Goal: Communication & Community: Answer question/provide support

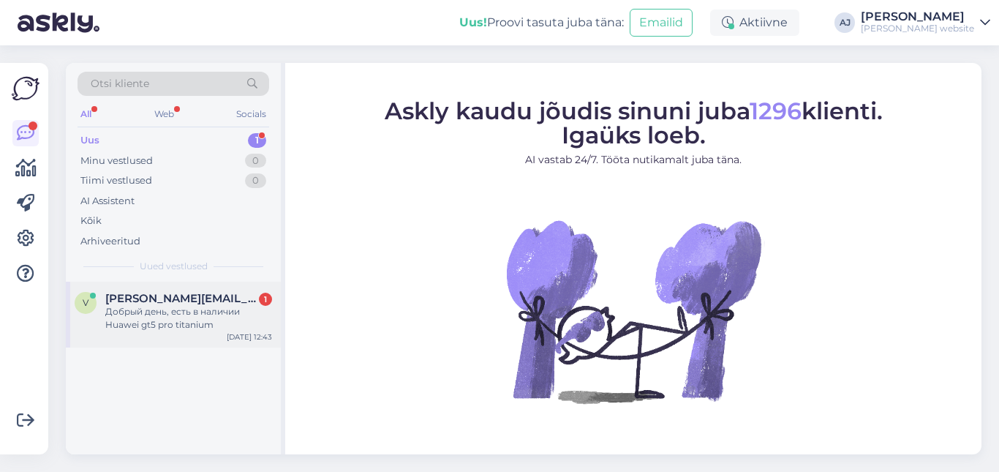
click at [151, 301] on span "[PERSON_NAME][EMAIL_ADDRESS][DOMAIN_NAME]" at bounding box center [181, 298] width 152 height 13
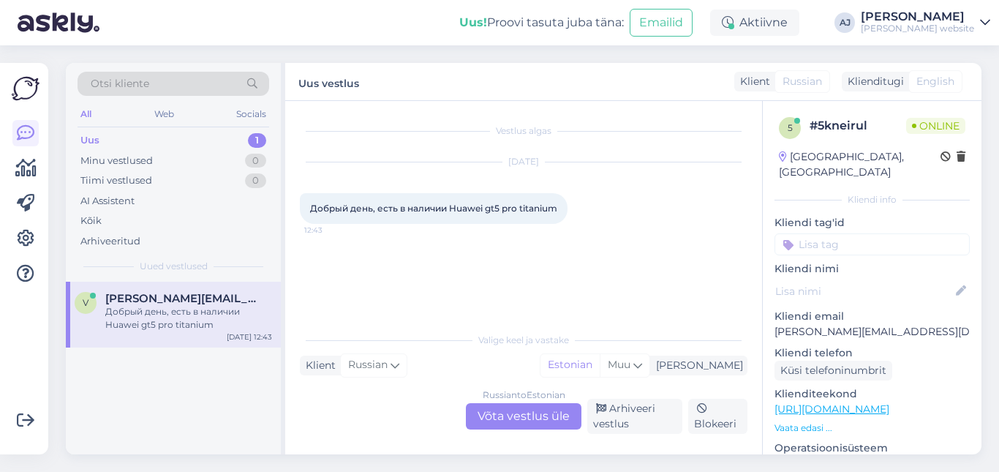
click at [528, 411] on div "Russian to Estonian Võta vestlus üle" at bounding box center [524, 416] width 116 height 26
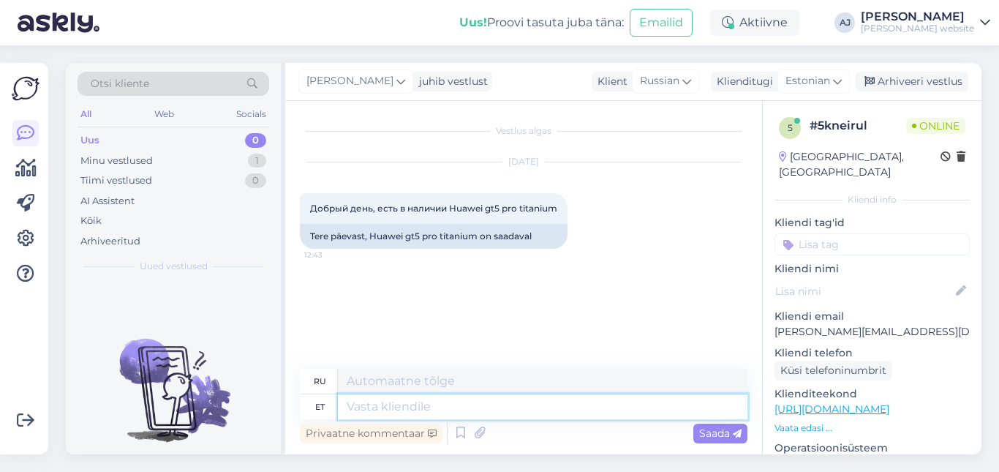
click at [355, 410] on textarea at bounding box center [543, 406] width 410 height 25
type textarea "Tere"
type textarea "Привет"
type textarea "Tere päevast!"
type textarea "Добрый день!"
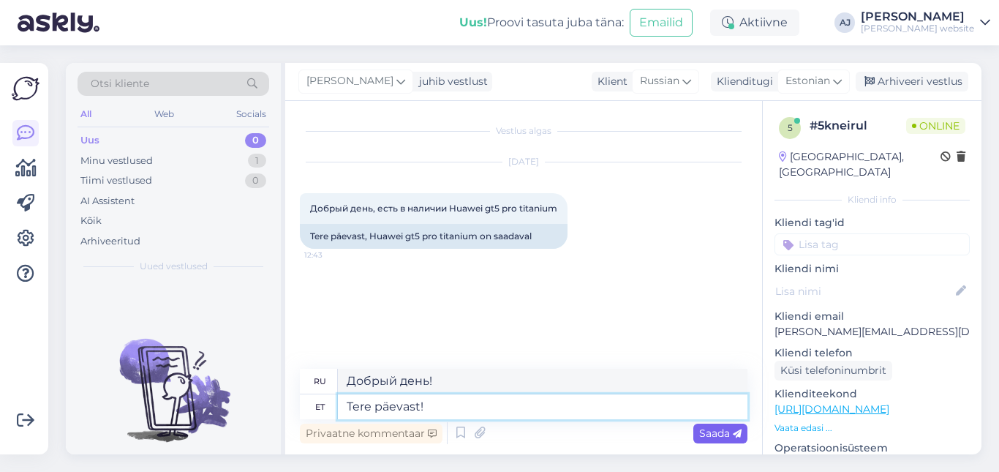
type textarea "Tere päevast!"
click at [715, 432] on span "Saada" at bounding box center [720, 432] width 42 height 13
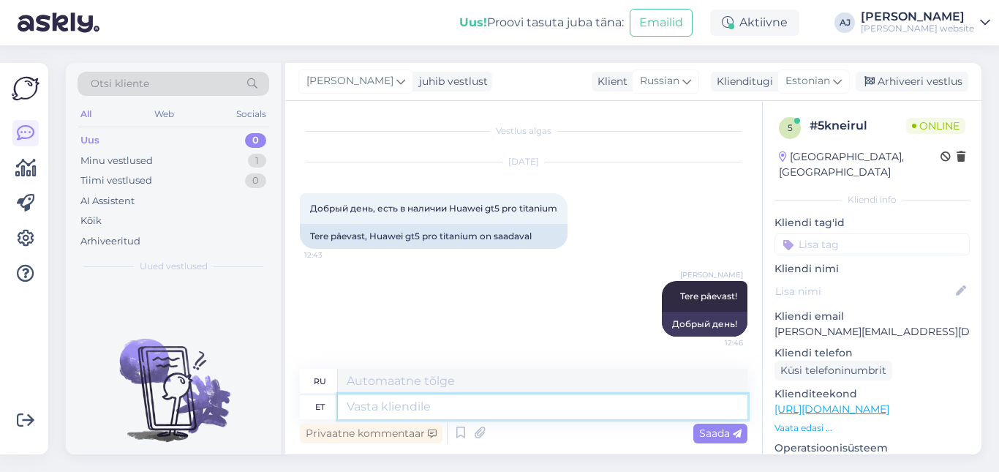
click at [365, 407] on textarea at bounding box center [543, 406] width 410 height 25
type textarea "Hetkel"
type textarea "В настоящее время"
type textarea "Hetkel ei"
type textarea "В данный момент нет."
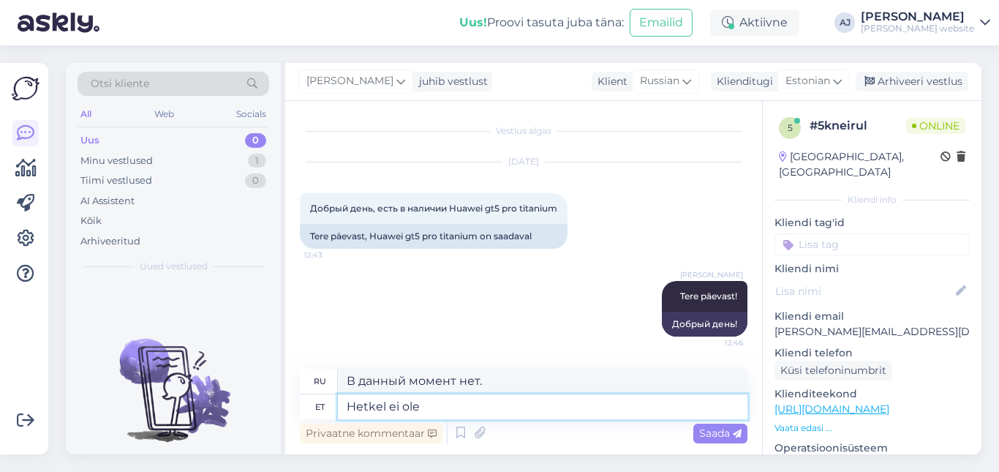
type textarea "Hetkel ei ole"
type textarea "В настоящее время недоступно"
type textarea "Hetkel ei ole reklaamitud"
type textarea "В настоящее время не рекламируется"
type textarea "Hetkel ei ole reklaamitud hinnaga"
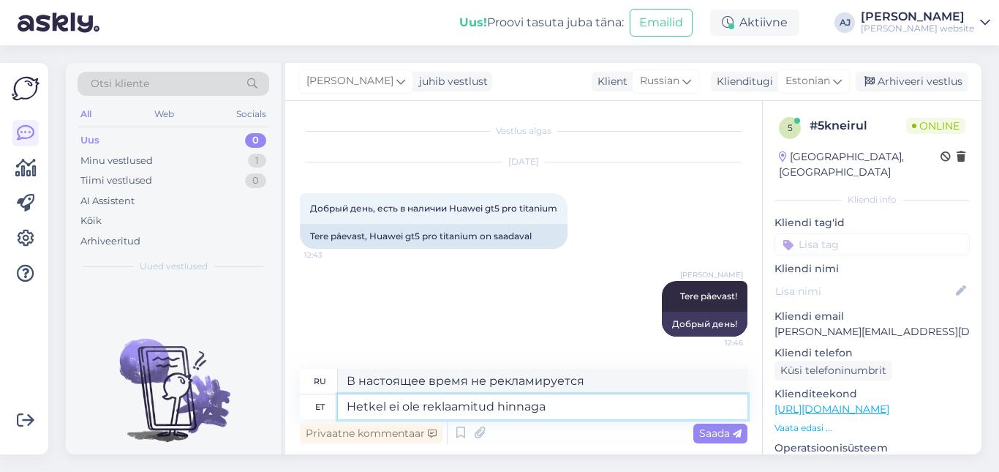
type textarea "В настоящее время недоступно по заявленной цене."
type textarea "Hetkel ei ole reklaamitud hinnaga pakkuda"
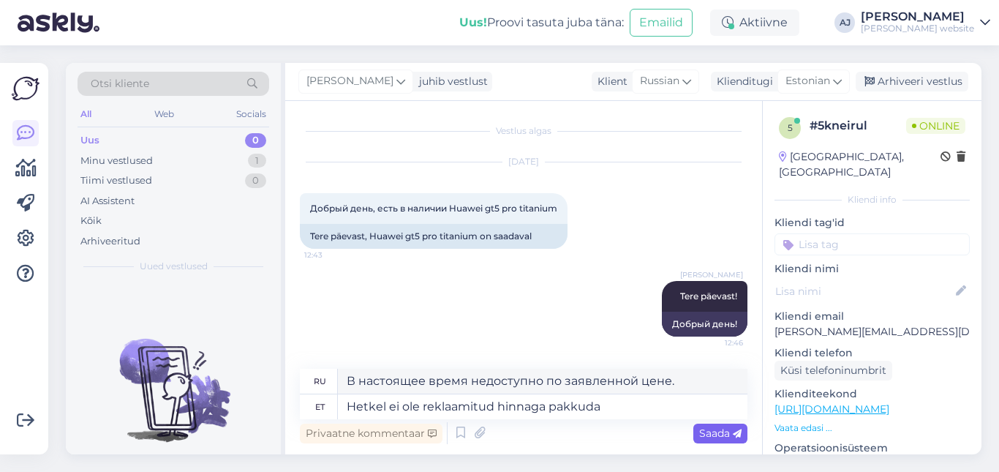
click at [717, 432] on span "Saada" at bounding box center [720, 432] width 42 height 13
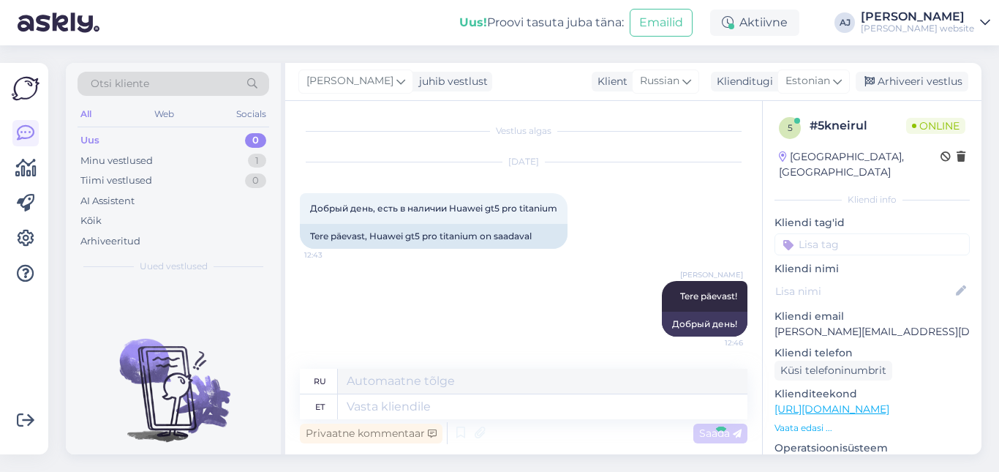
scroll to position [85, 0]
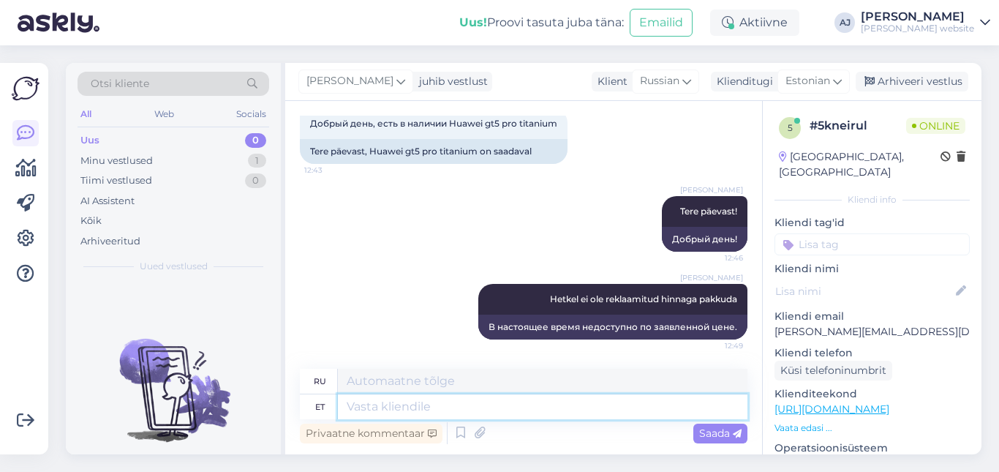
click at [372, 408] on textarea at bounding box center [543, 406] width 410 height 25
type textarea "Parim"
type textarea "Лучшее"
type textarea "Parim hind"
type textarea "Лучшая цена"
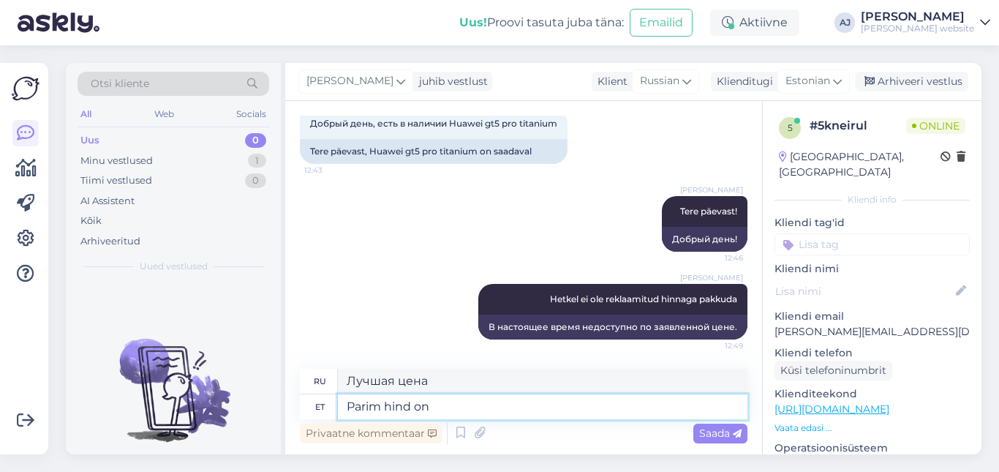
type textarea "Parim hind on"
type textarea "Лучшая цена —"
type textarea "Parim hind on [PERSON_NAME]"
type textarea "Лучшая цена — [PERSON_NAME]"
type textarea "[PERSON_NAME] on [PERSON_NAME],"
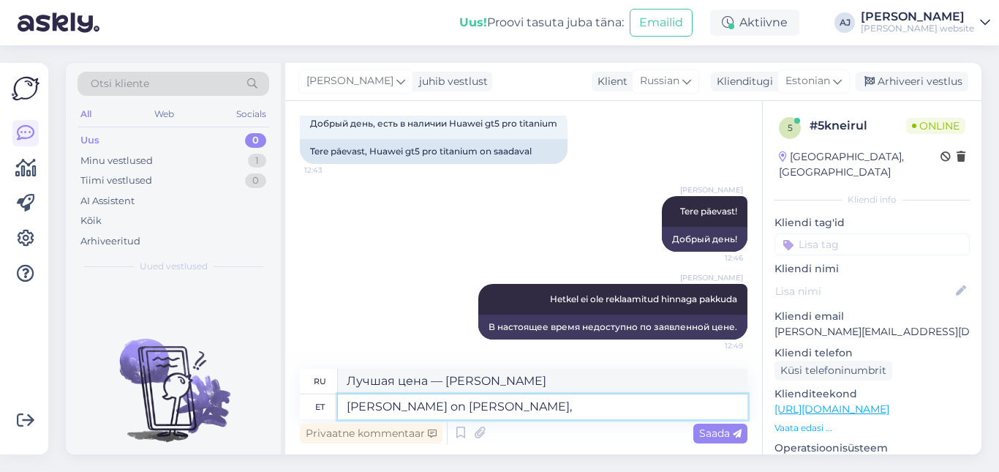
type textarea "Лучшая цена у Элизы"
type textarea "[PERSON_NAME] on [PERSON_NAME],"
type textarea "Лучшая цена у [PERSON_NAME],"
type textarea "Parim hind on [PERSON_NAME], 409€"
type textarea "Лучшая цена в Elisa, 409€."
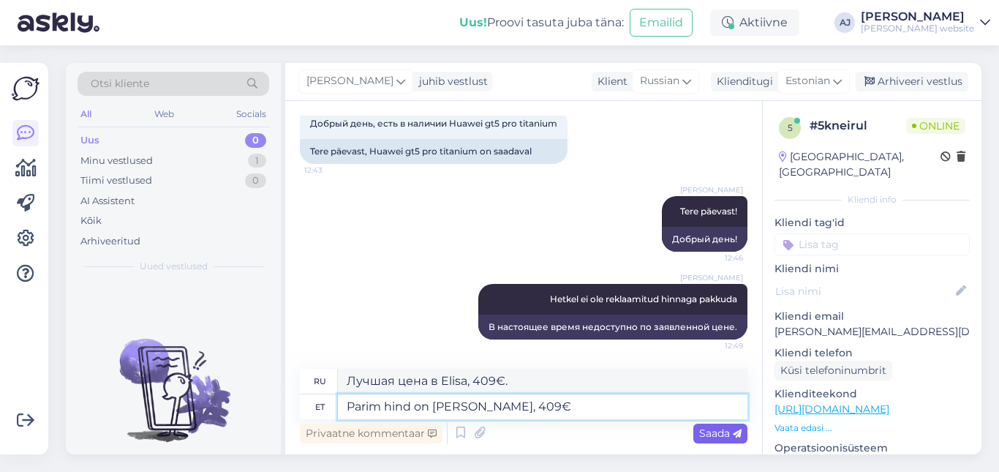
type textarea "Parim hind on [PERSON_NAME], 409€"
drag, startPoint x: 711, startPoint y: 433, endPoint x: 714, endPoint y: 425, distance: 8.6
click at [712, 433] on span "Saada" at bounding box center [720, 432] width 42 height 13
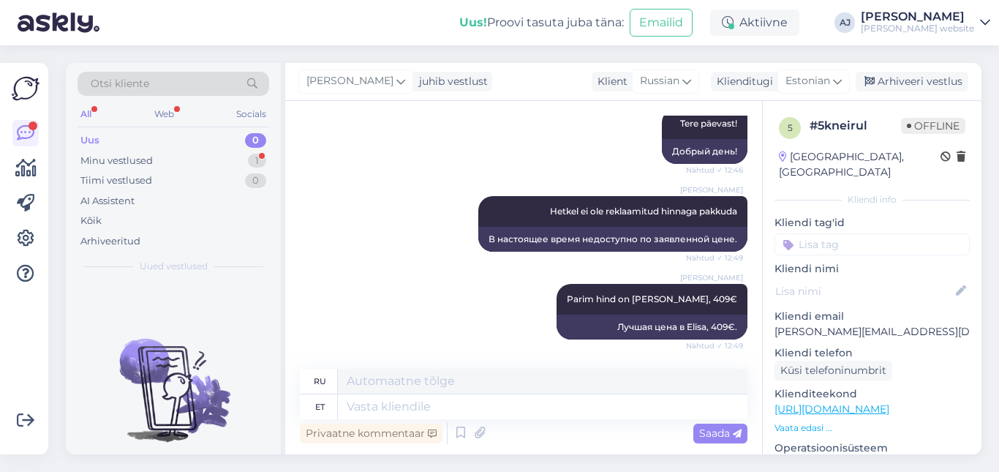
scroll to position [260, 0]
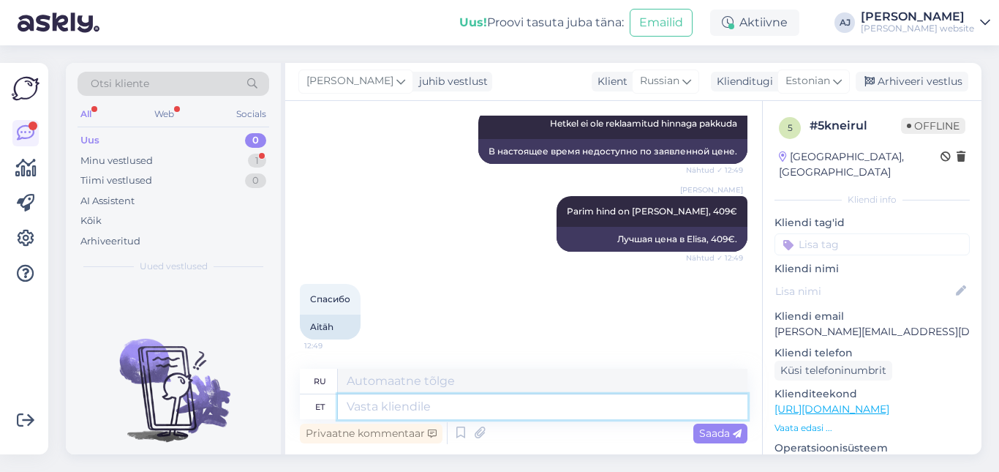
click at [366, 412] on textarea at bounding box center [543, 406] width 410 height 25
type textarea "P"
type textarea "П"
type textarea "Palun"
type textarea "Пожалуйста"
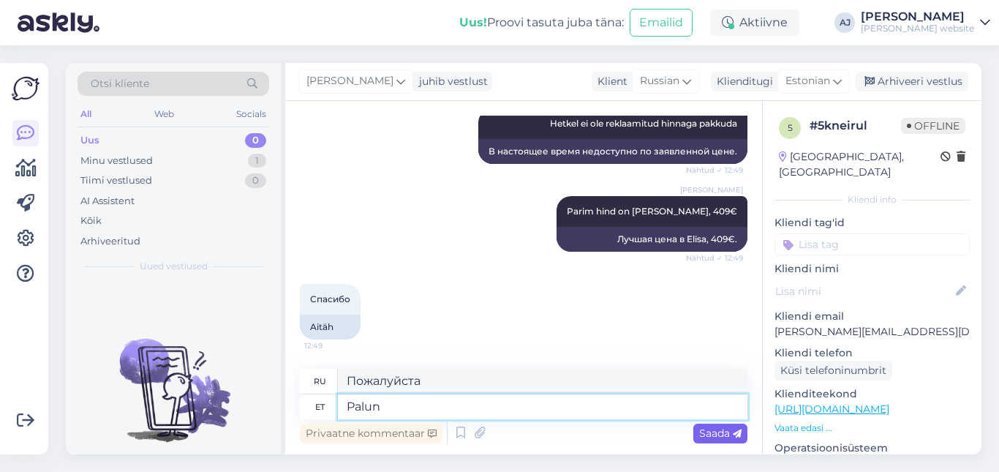
type textarea "Palun"
click at [718, 438] on span "Saada" at bounding box center [720, 432] width 42 height 13
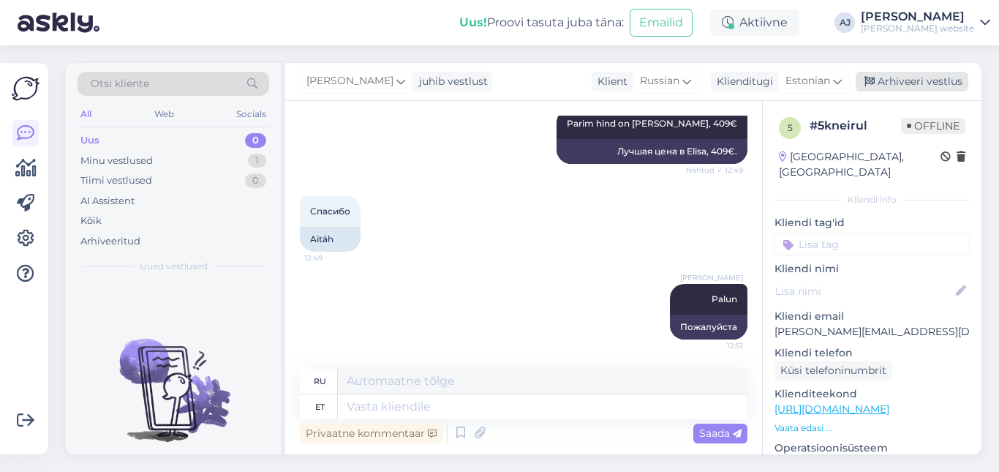
click at [935, 77] on div "Arhiveeri vestlus" at bounding box center [912, 82] width 113 height 20
